Goal: Information Seeking & Learning: Learn about a topic

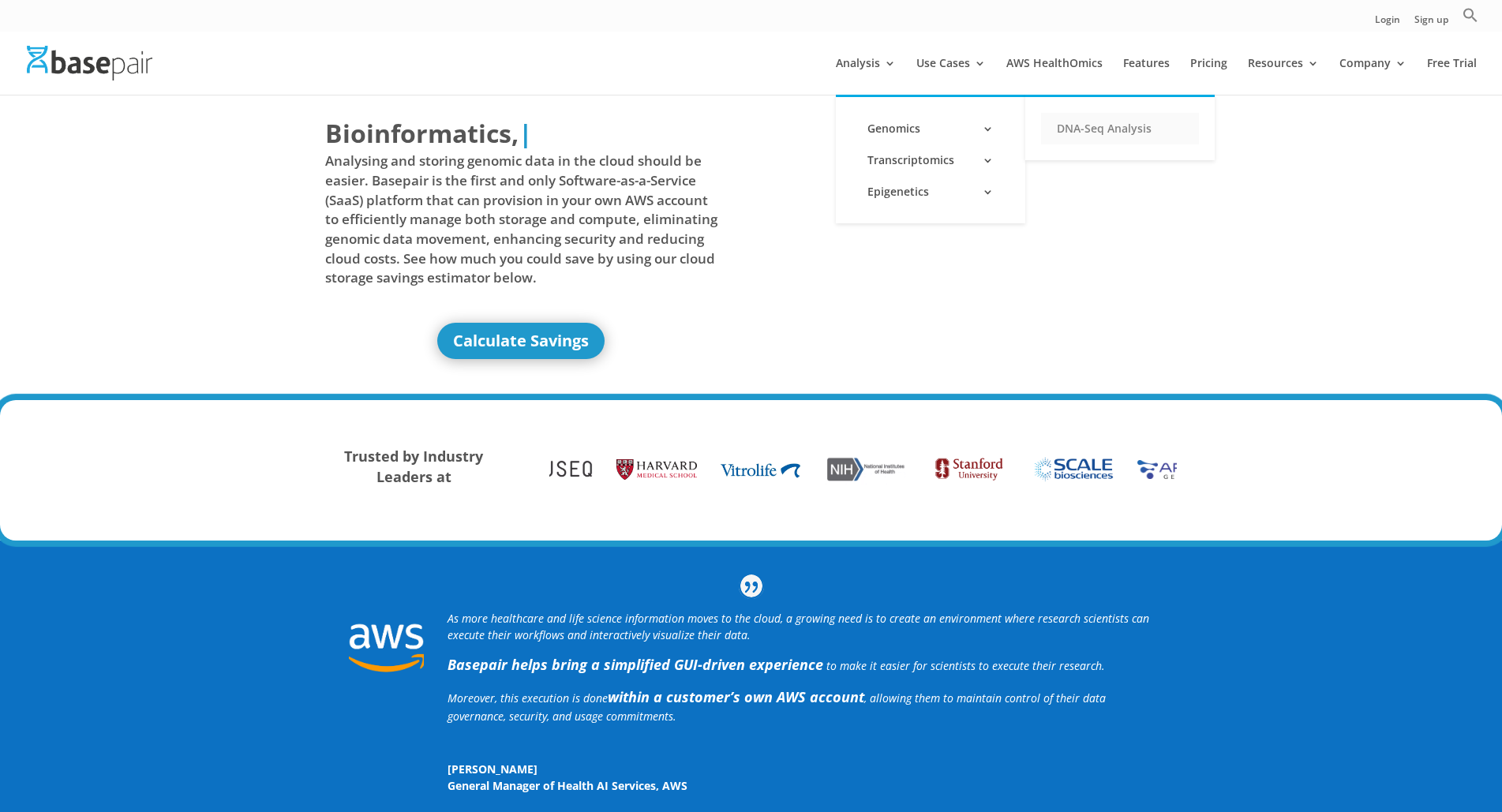
click at [1087, 131] on link "DNA-Seq Analysis" at bounding box center [1120, 129] width 158 height 32
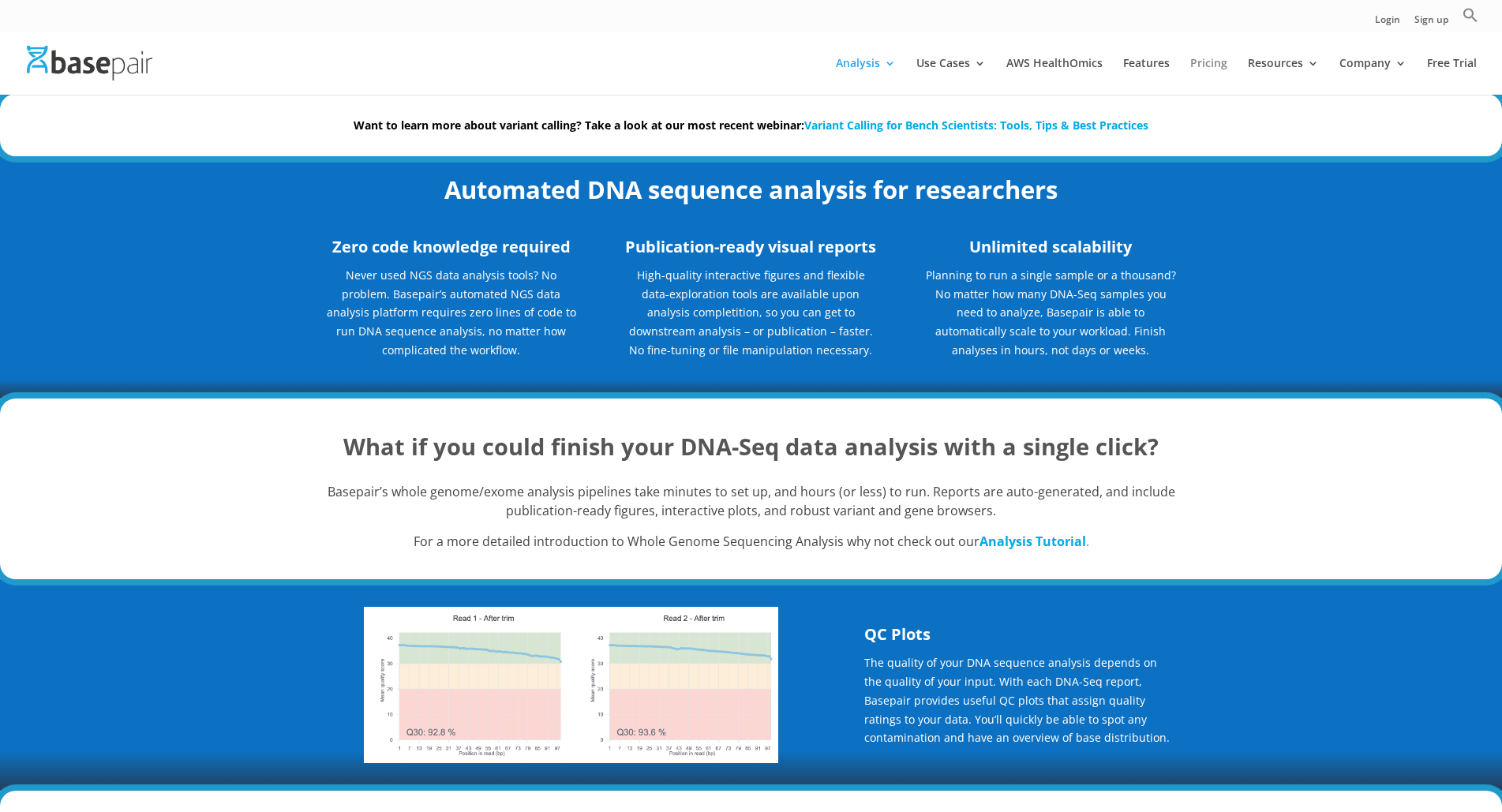
click at [1200, 65] on link "Pricing" at bounding box center [1208, 76] width 37 height 37
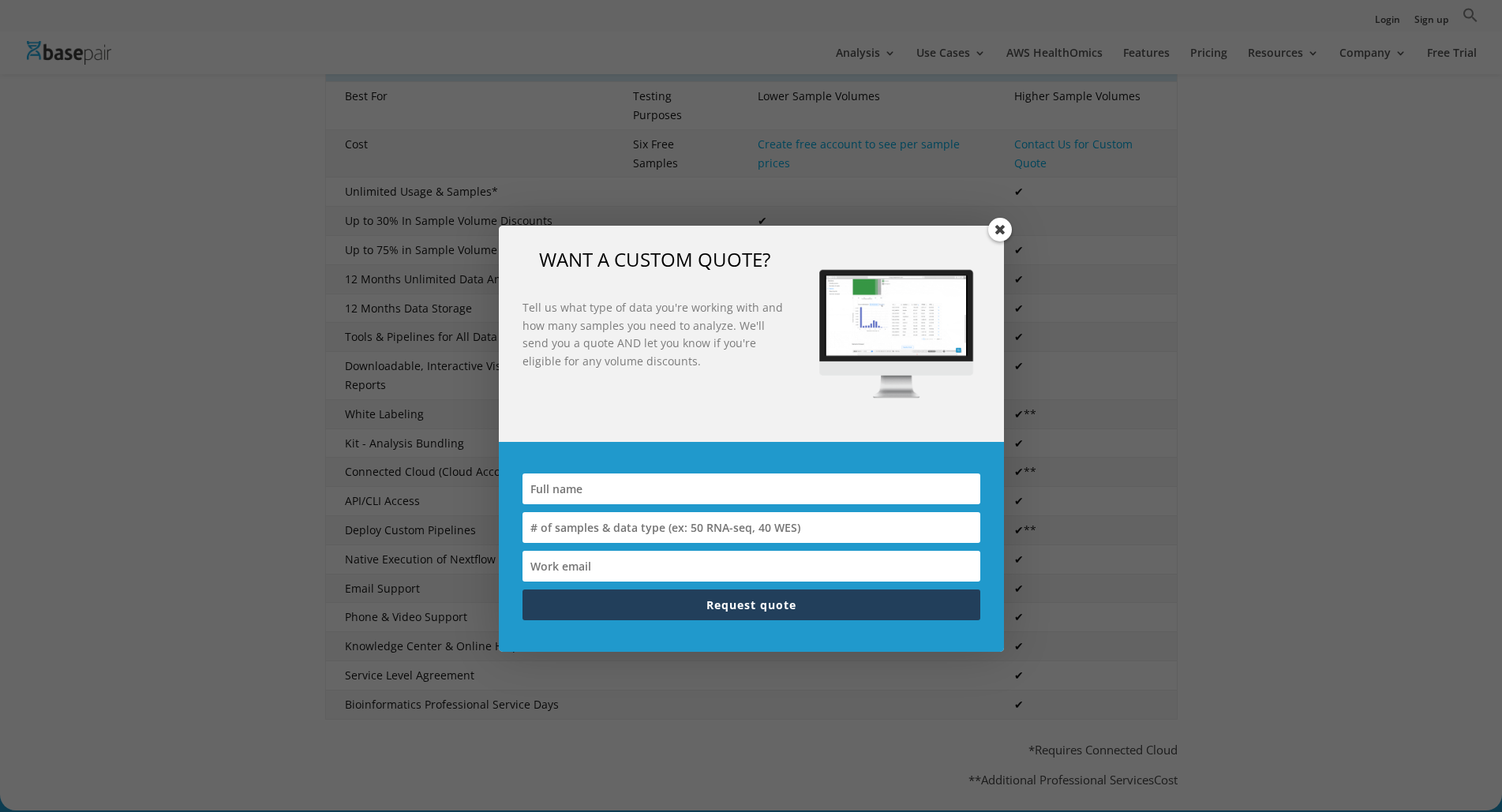
scroll to position [553, 0]
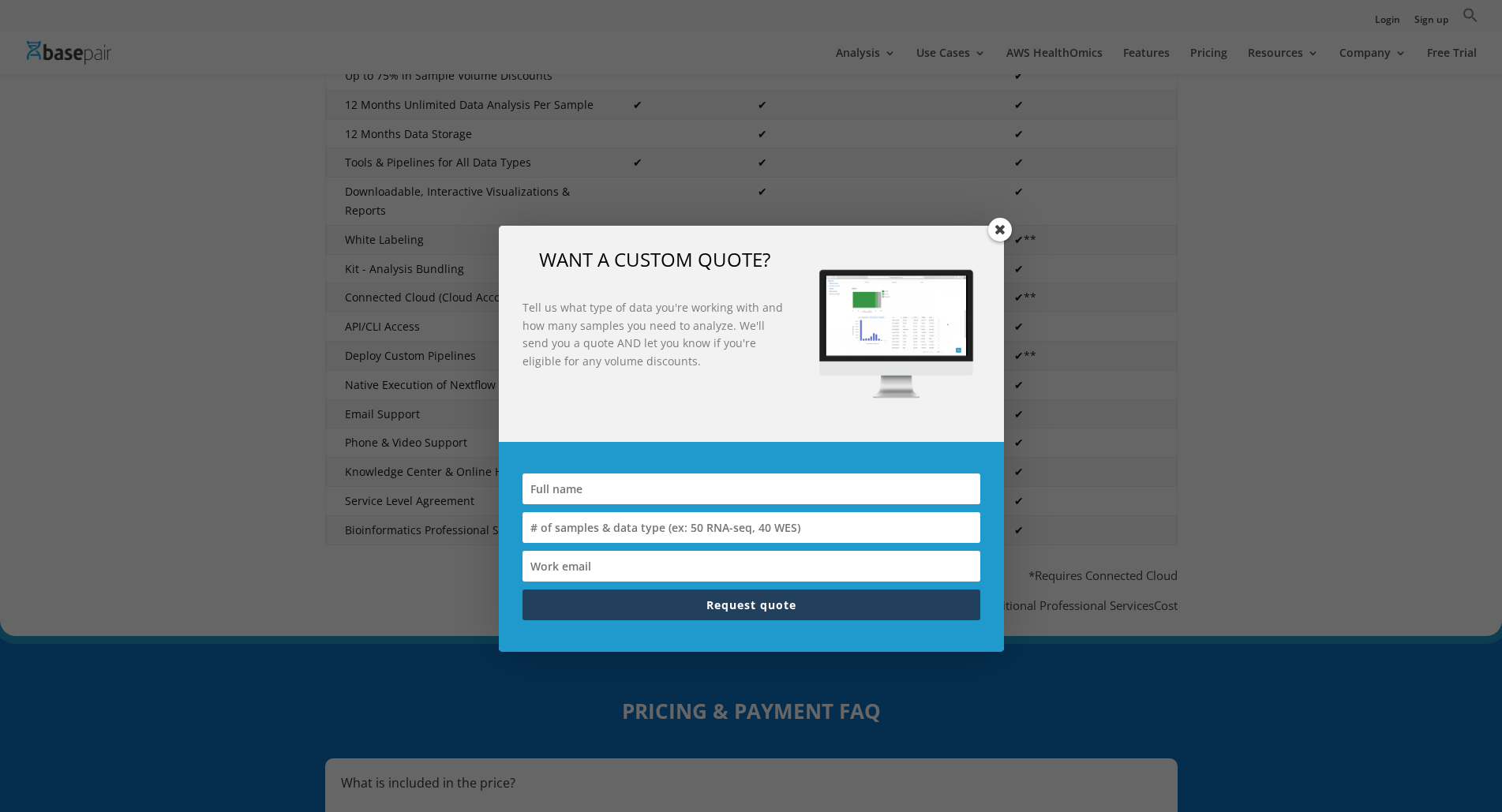
click at [999, 226] on span at bounding box center [1000, 229] width 24 height 24
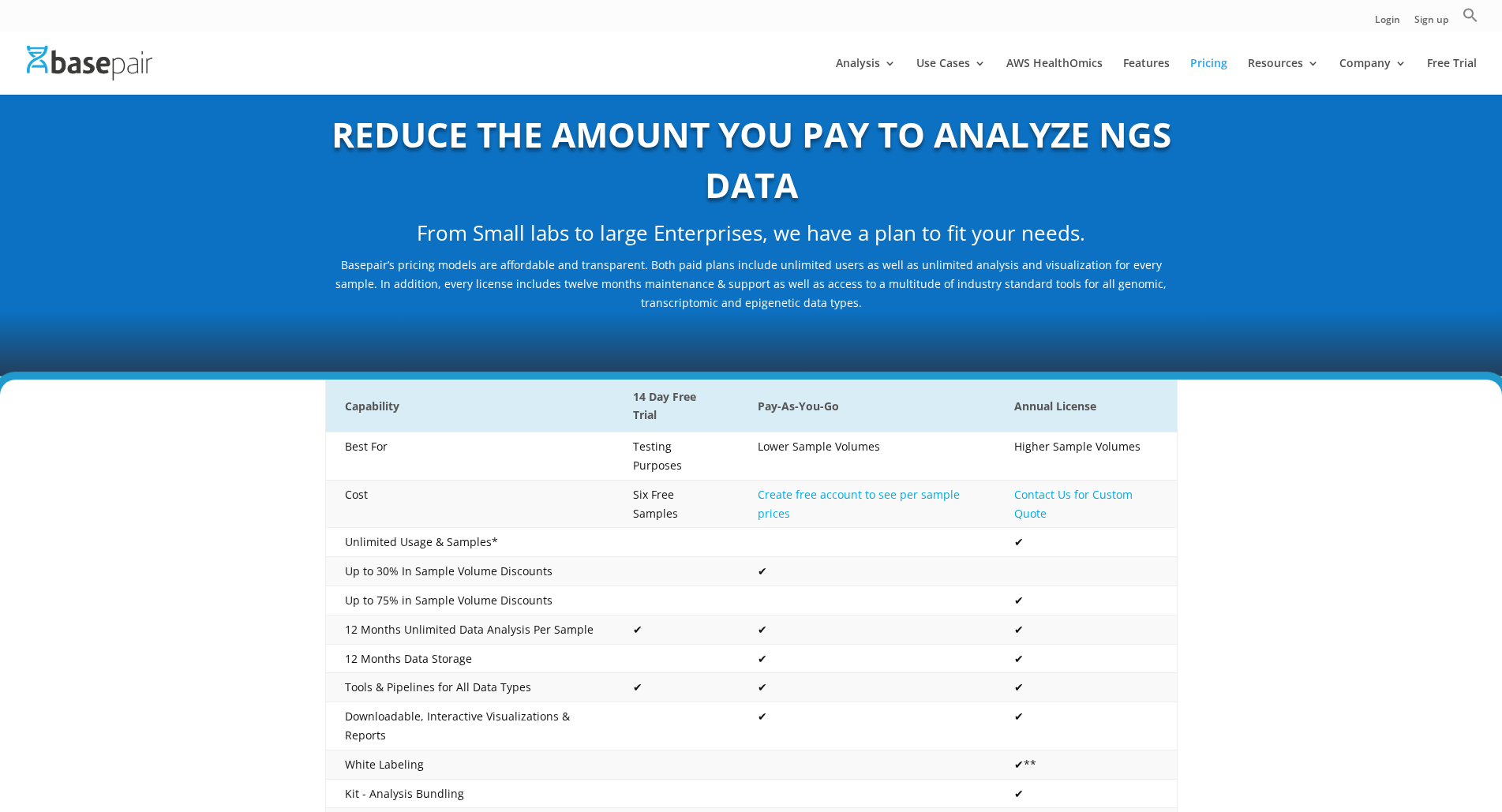
scroll to position [0, 0]
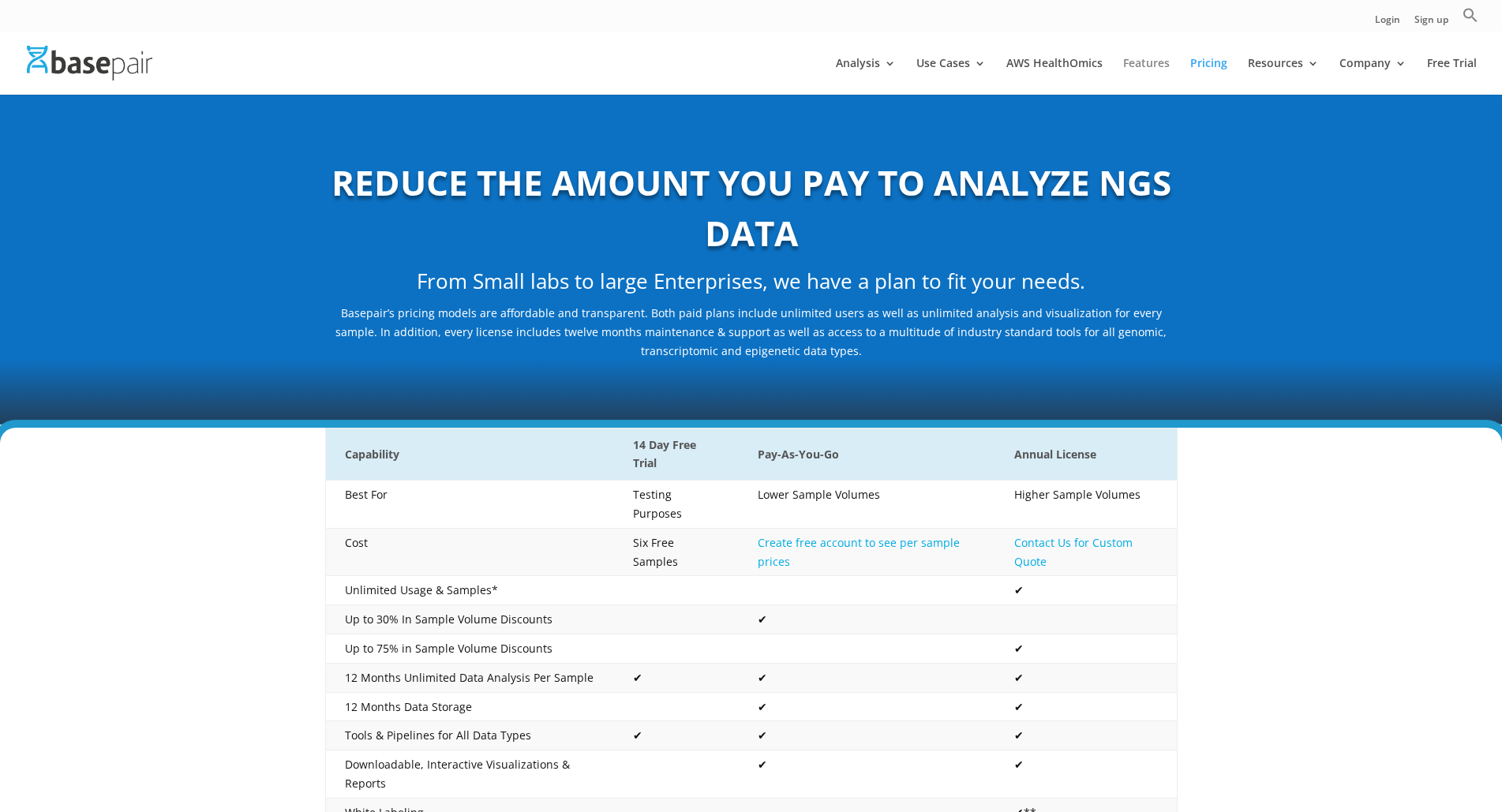
click at [1142, 64] on link "Features" at bounding box center [1146, 76] width 46 height 37
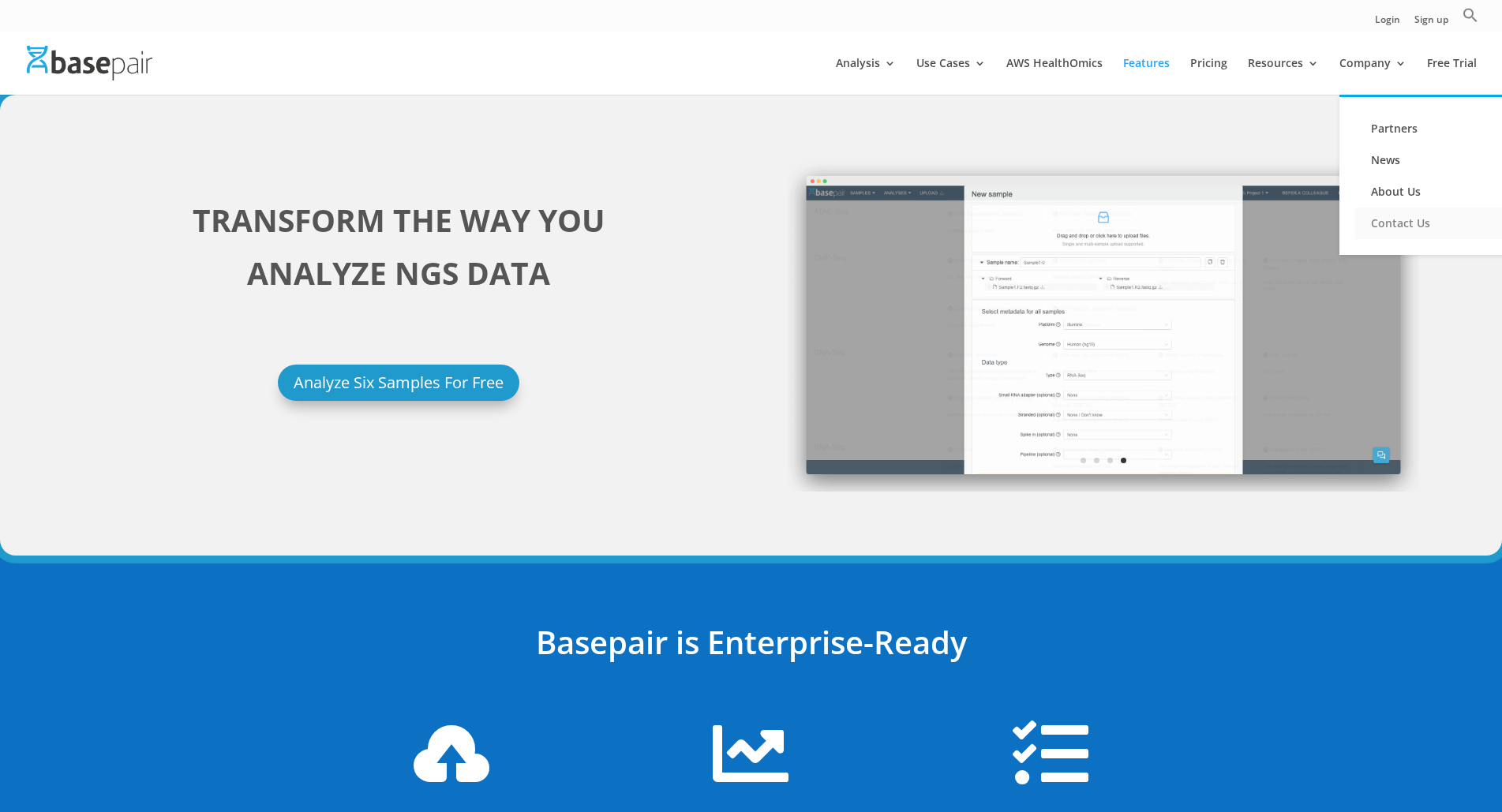
click at [1400, 220] on link "Contact Us" at bounding box center [1435, 223] width 158 height 32
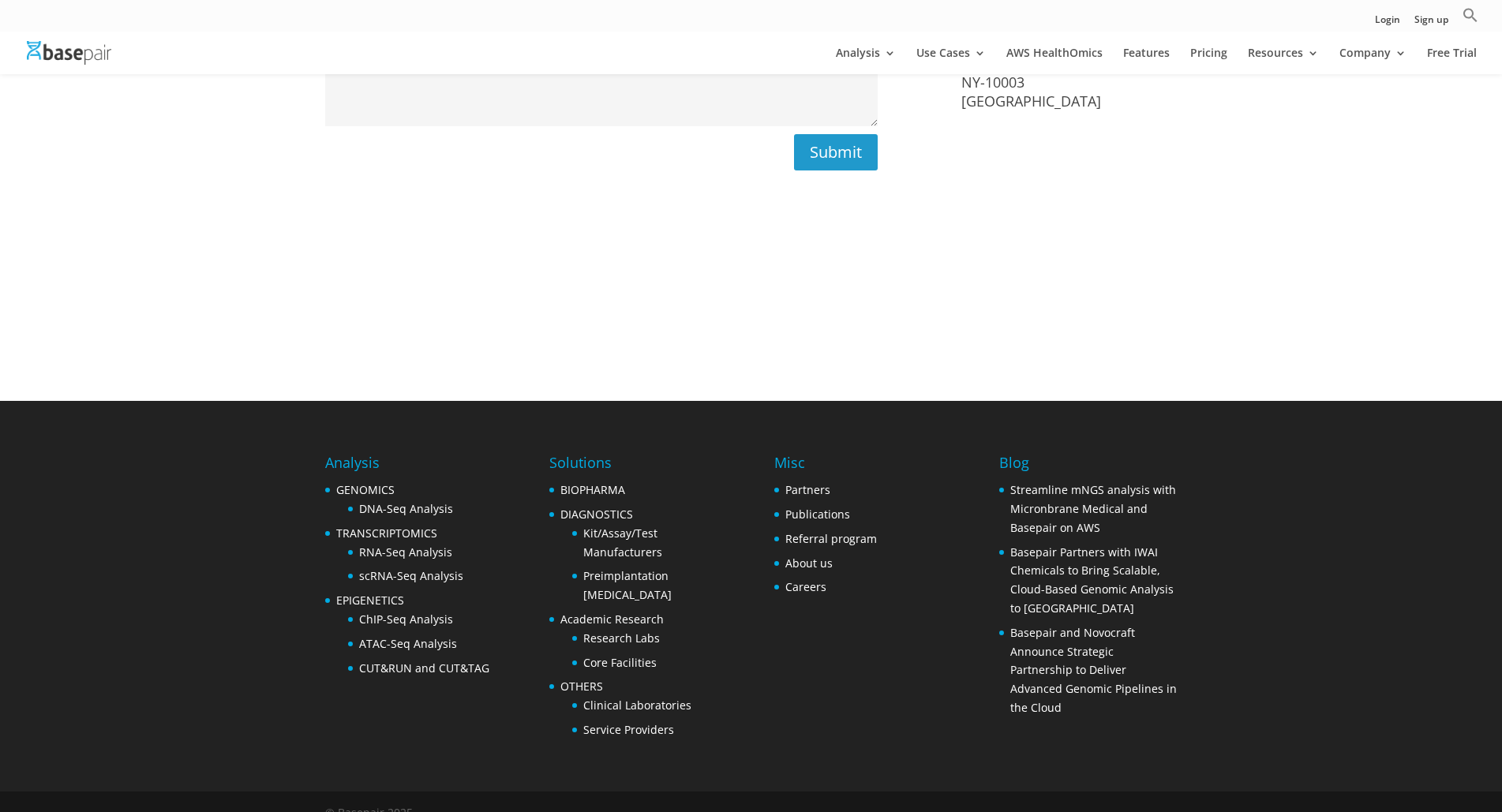
scroll to position [491, 0]
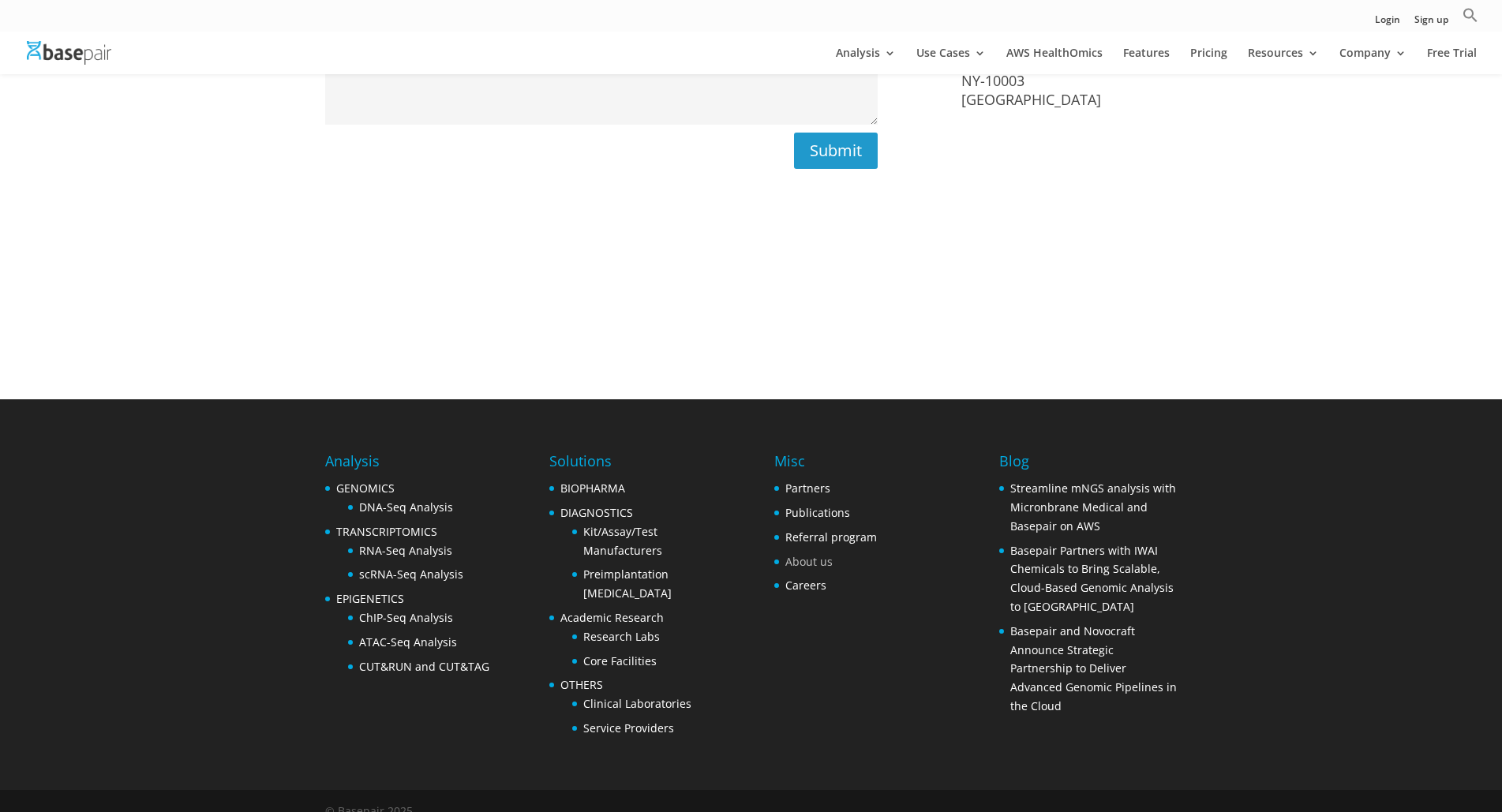
click at [811, 554] on link "About us" at bounding box center [809, 561] width 47 height 15
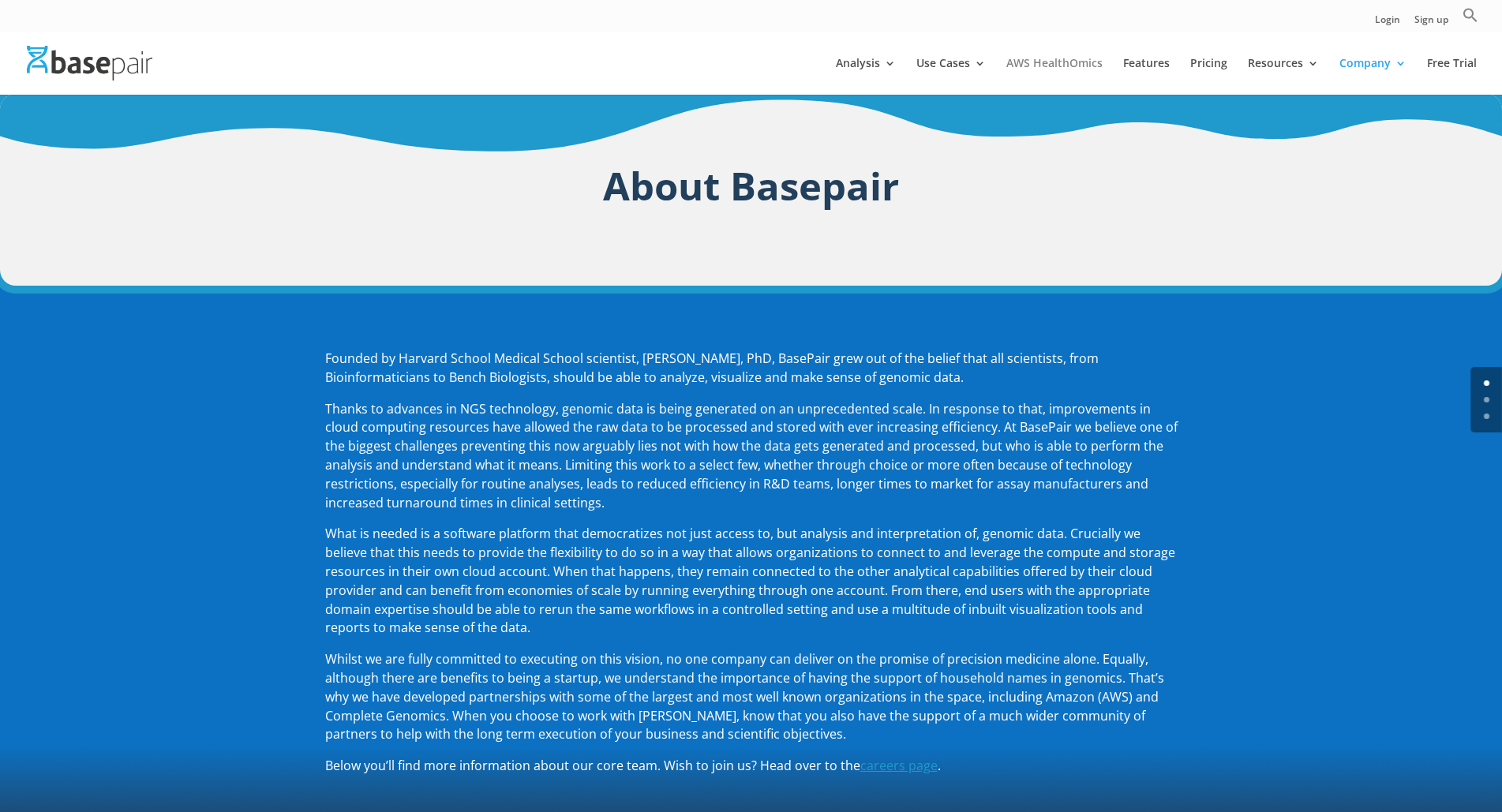
click at [1077, 69] on link "AWS HealthOmics" at bounding box center [1054, 76] width 96 height 37
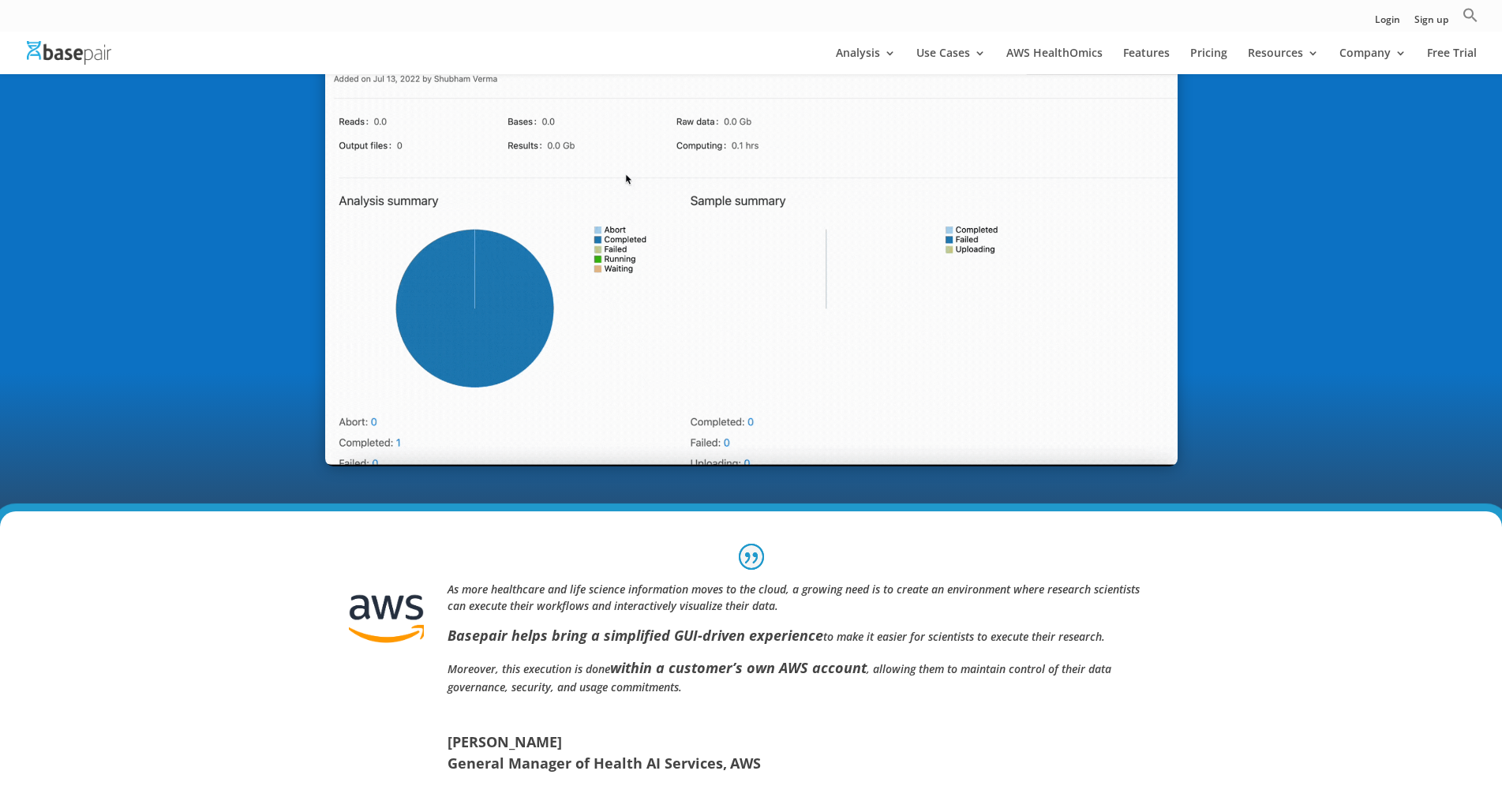
scroll to position [394, 0]
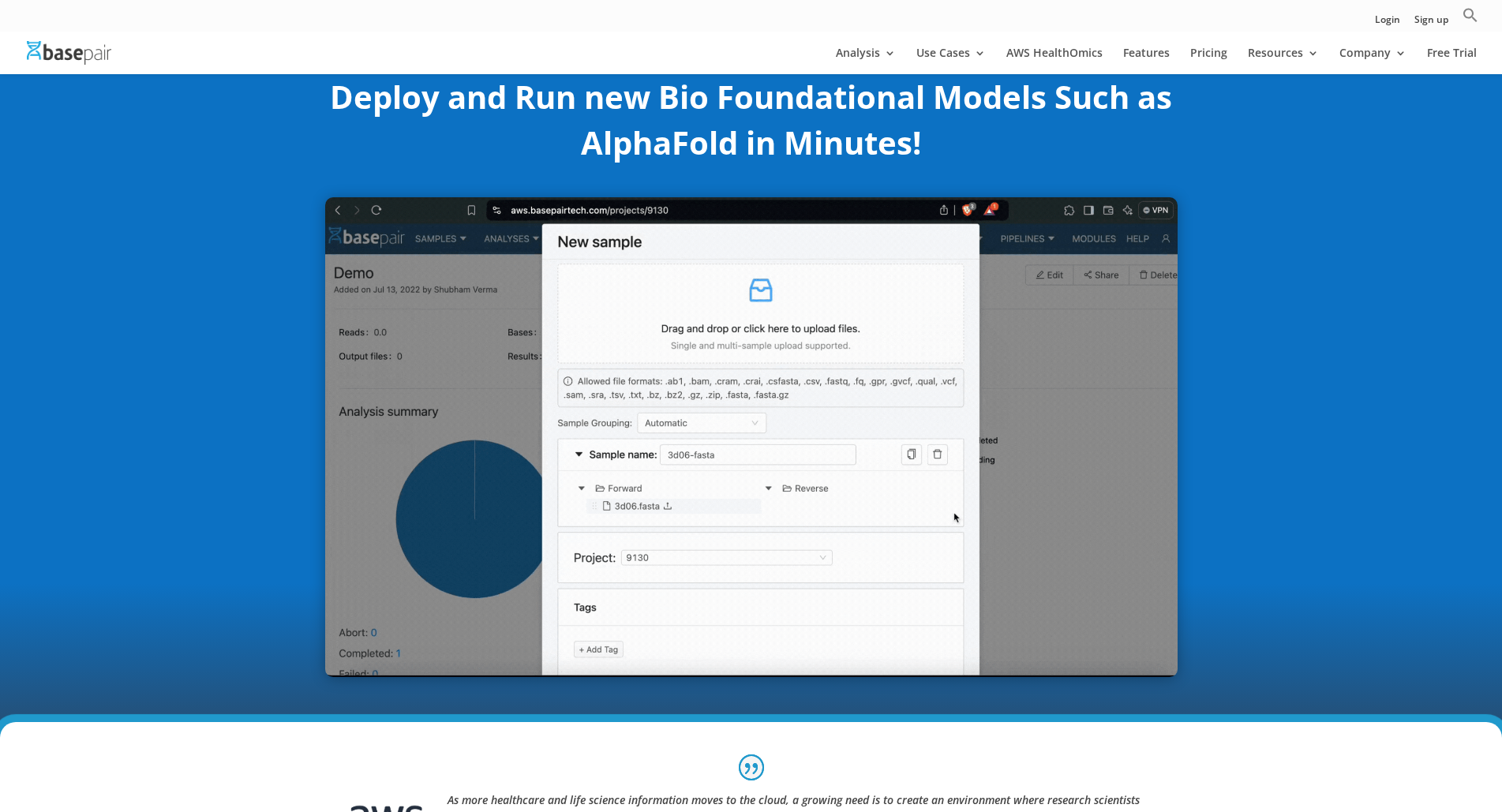
click at [70, 49] on img at bounding box center [69, 53] width 84 height 23
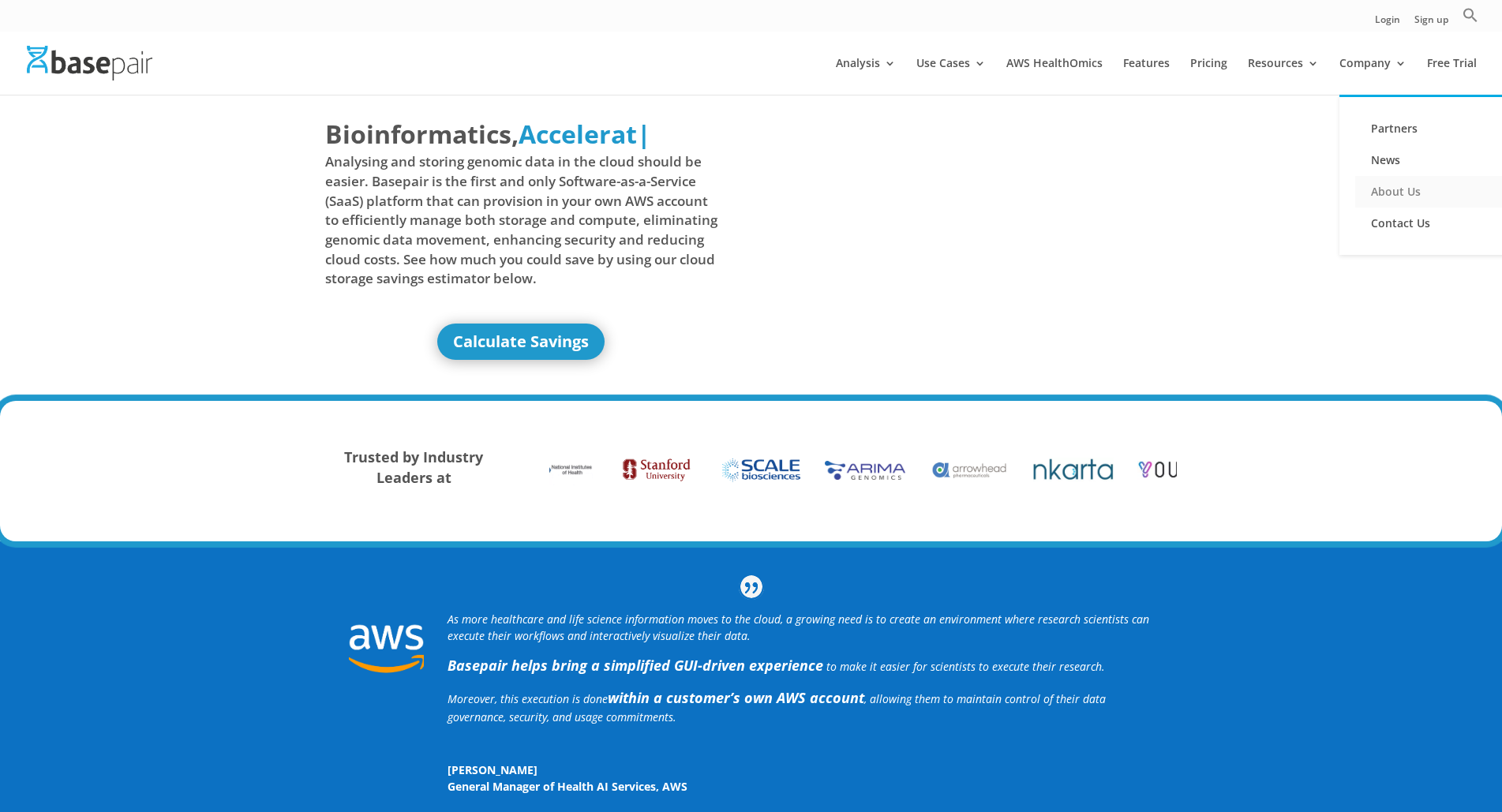
click at [1399, 189] on link "About Us" at bounding box center [1435, 192] width 158 height 32
